Goal: Task Accomplishment & Management: Use online tool/utility

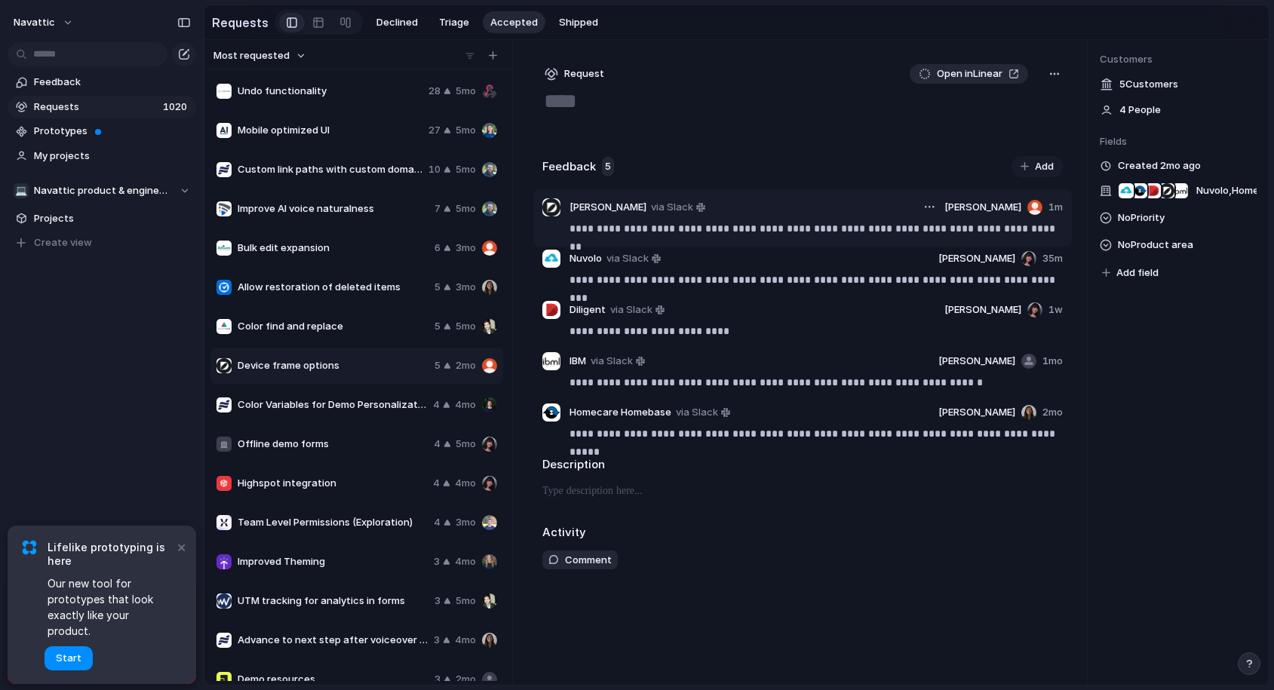
click at [724, 219] on article "**********" at bounding box center [802, 217] width 538 height 57
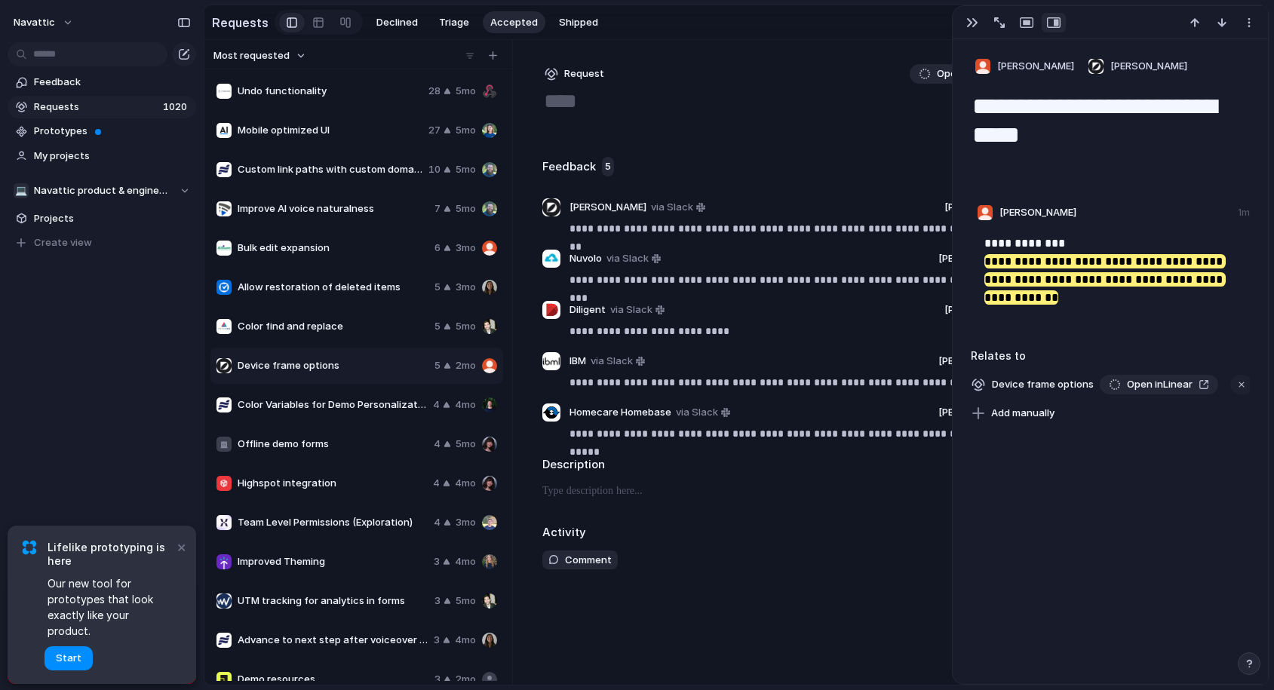
click at [801, 562] on div "Comment" at bounding box center [802, 560] width 520 height 20
click at [1133, 388] on span "Open in Linear" at bounding box center [1160, 384] width 66 height 15
